Goal: Task Accomplishment & Management: Complete application form

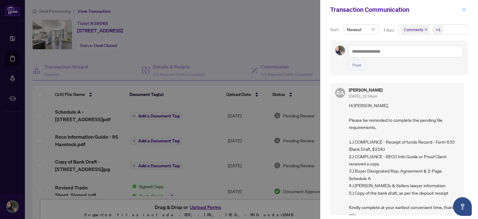
click at [463, 5] on span "button" at bounding box center [464, 10] width 4 height 10
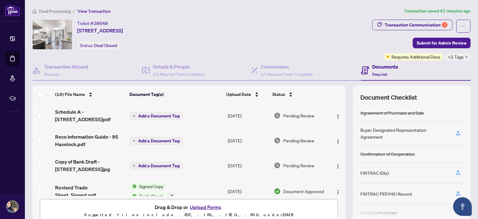
click at [205, 204] on button "Upload Forms" at bounding box center [205, 207] width 35 height 8
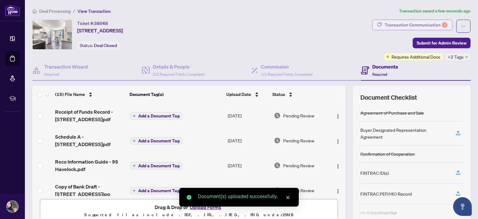
click at [391, 24] on div "Transaction Communication 5" at bounding box center [416, 25] width 63 height 10
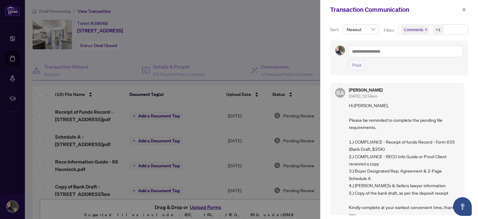
click at [244, 20] on div at bounding box center [239, 109] width 478 height 219
click at [218, 40] on div at bounding box center [239, 109] width 478 height 219
click at [283, 64] on div at bounding box center [239, 109] width 478 height 219
click at [464, 11] on icon "close" at bounding box center [464, 9] width 4 height 4
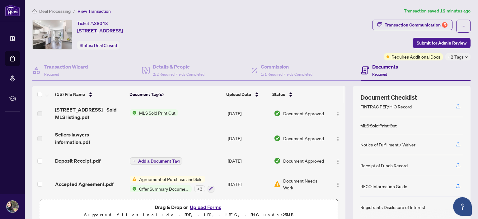
click at [209, 205] on button "Upload Forms" at bounding box center [205, 207] width 35 height 8
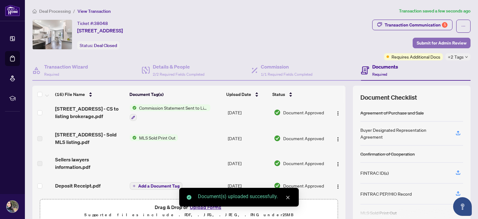
click at [438, 45] on span "Submit for Admin Review" at bounding box center [442, 43] width 50 height 10
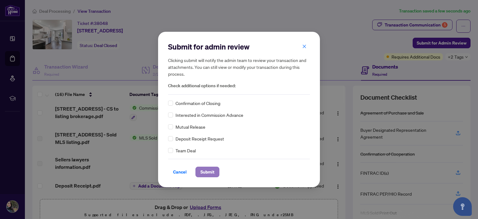
click at [211, 172] on span "Submit" at bounding box center [207, 172] width 14 height 10
